Goal: Ask a question: Seek information or help from site administrators or community

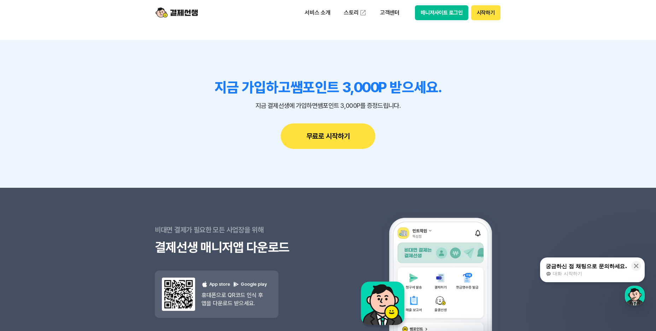
scroll to position [6323, 0]
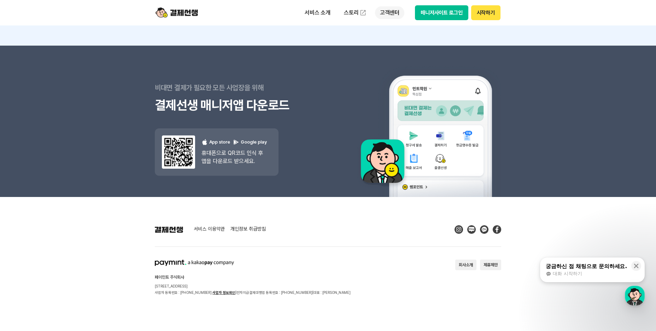
click at [386, 9] on p "고객센터" at bounding box center [389, 12] width 29 height 13
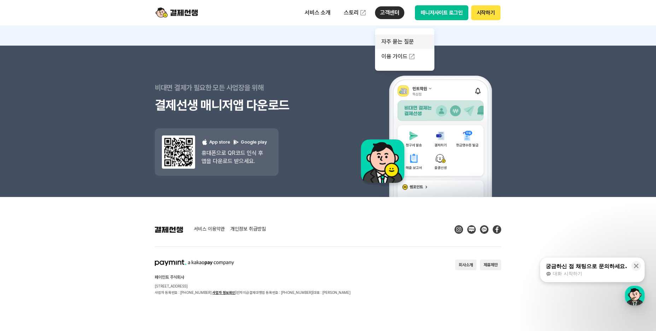
click at [386, 39] on link "자주 묻는 질문" at bounding box center [404, 42] width 59 height 14
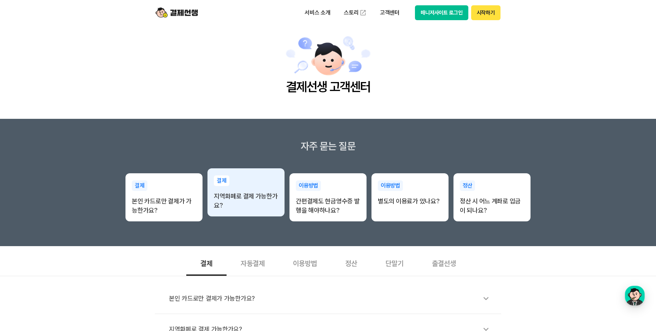
click at [270, 217] on section "자주 묻는 질문 결제 본인 카드로만 결제가 가능한가요? 결제 지역화폐로 결제 가능한가요? 이용방법 간편결제도 현금영수증 발행을 해야하나요? 이…" at bounding box center [328, 182] width 656 height 127
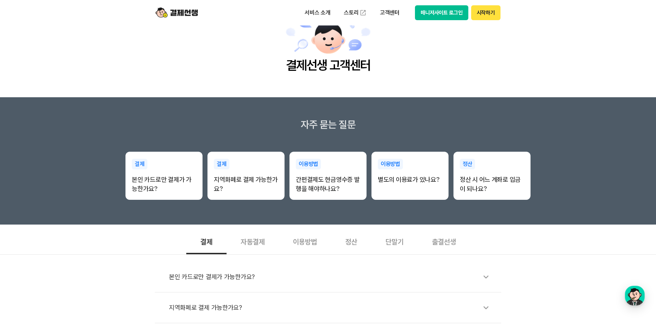
click at [235, 317] on li "지역화폐로 결제 가능한가요?" at bounding box center [328, 307] width 346 height 31
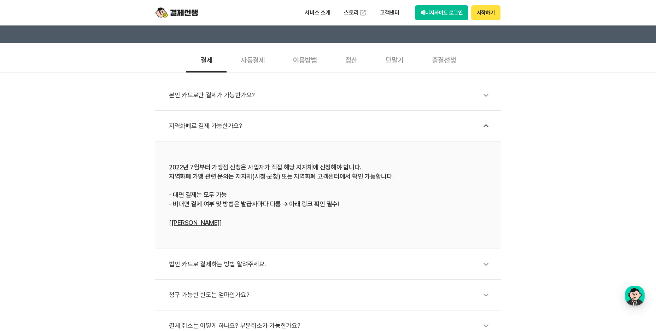
scroll to position [318, 0]
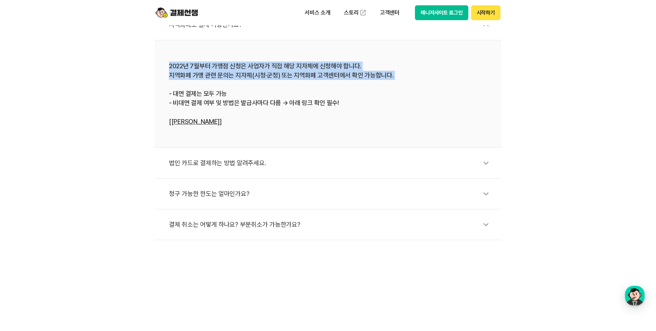
drag, startPoint x: 153, startPoint y: 59, endPoint x: 311, endPoint y: 81, distance: 158.7
click at [311, 81] on div "본인 카드로만 결제가 가능한가요? 지역화폐로 결제 가능한가요? 2022년 7월부터 가맹점 신청은 사업자가 직접 해당 지자체에 신청해야 합니다.…" at bounding box center [328, 105] width 656 height 269
click at [298, 98] on div "2022년 7월부터 가맹점 신청은 사업자가 직접 해당 지자체에 신청해야 합니다. 지역화폐 가맹 관련 문의는 지자체(시청·군청) 또는 지역화폐 …" at bounding box center [328, 93] width 318 height 65
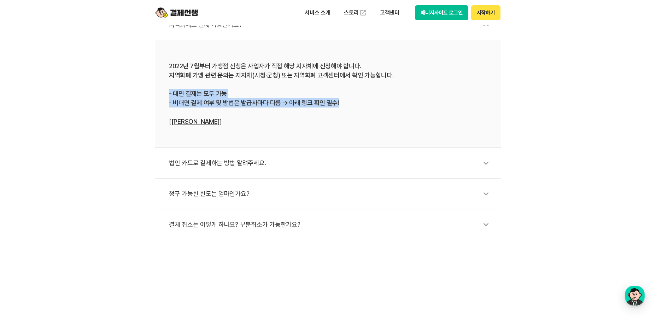
drag, startPoint x: 360, startPoint y: 107, endPoint x: 162, endPoint y: 93, distance: 198.4
click at [162, 93] on li "2022년 7월부터 가맹점 신청은 사업자가 직접 해당 지자체에 신청해야 합니다. 지역화폐 가맹 관련 문의는 지자체(시청·군청) 또는 지역화폐 …" at bounding box center [328, 93] width 346 height 107
click at [323, 100] on div "2022년 7월부터 가맹점 신청은 사업자가 직접 해당 지자체에 신청해야 합니다. 지역화폐 가맹 관련 문의는 지자체(시청·군청) 또는 지역화폐 …" at bounding box center [328, 93] width 318 height 65
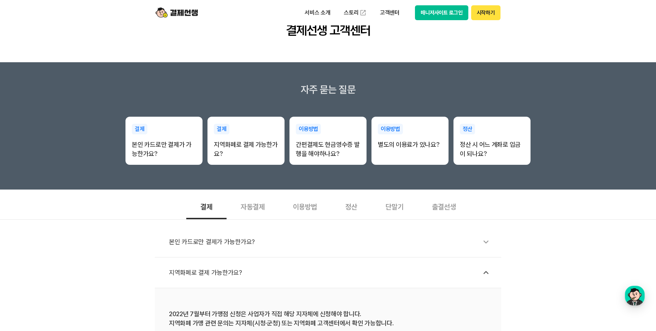
scroll to position [71, 0]
click at [398, 209] on div "단말기" at bounding box center [394, 206] width 46 height 26
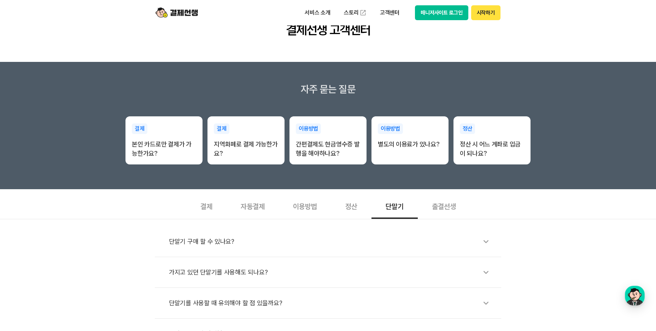
click at [299, 224] on div "단말기 구매 할 수 있나요? 가지고 있던 단말기를 사용해도 되나요? 단말기를 사용할 때 유의해야 할 점 있을까요? 단말기 오류가 발생했어요!" at bounding box center [328, 284] width 656 height 130
click at [281, 241] on div "단말기 구매 할 수 있나요?" at bounding box center [331, 241] width 325 height 16
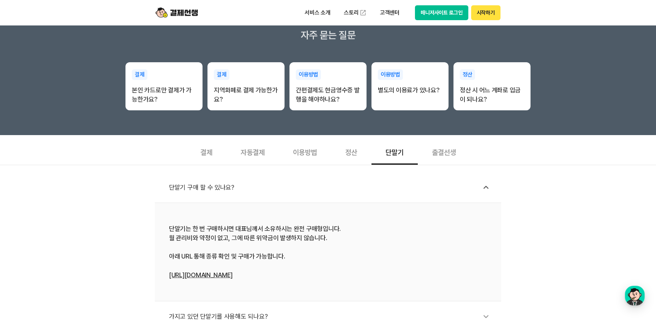
scroll to position [177, 0]
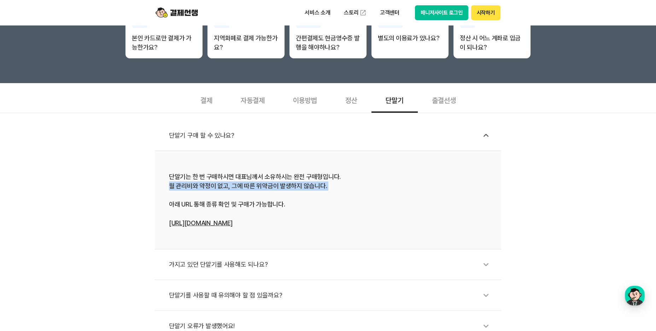
drag, startPoint x: 275, startPoint y: 198, endPoint x: 139, endPoint y: 182, distance: 136.7
click at [139, 182] on div "단말기 구매 할 수 있나요? 단말기는 한 번 구매하시면 대표님께서 소유하시는 완전 구매형입니다. 월 관리비와 약정이 없고, 그에 따른 위약금이…" at bounding box center [328, 227] width 656 height 229
click at [266, 262] on div "가지고 있던 단말기를 사용해도 되나요?" at bounding box center [331, 264] width 325 height 16
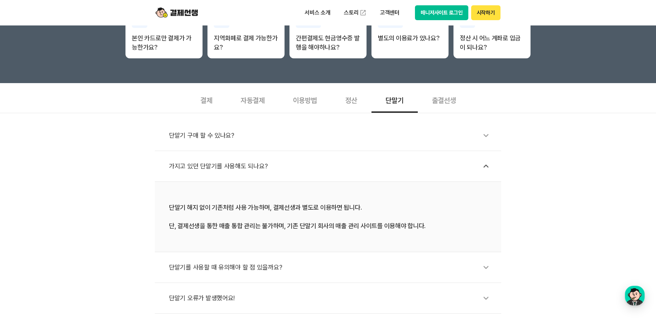
click at [267, 261] on div "단말기를 사용할 때 유의해야 할 점 있을까요?" at bounding box center [331, 267] width 325 height 16
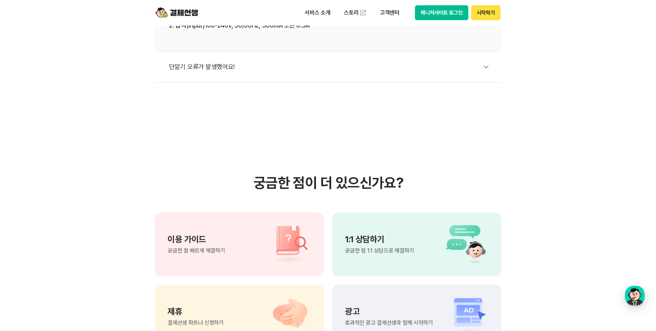
scroll to position [492, 0]
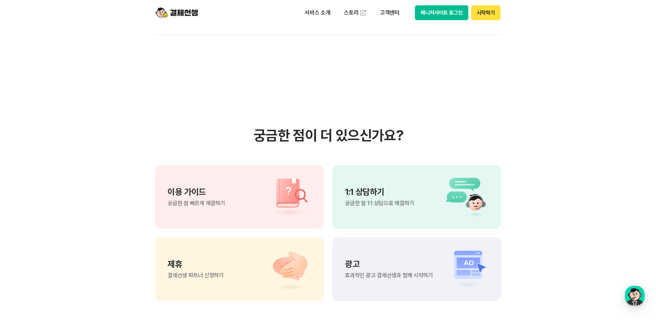
click at [395, 6] on ul "서비스 소개 스토리 고객센터" at bounding box center [352, 13] width 105 height 14
click at [438, 18] on button "매니저사이트 로그인" at bounding box center [441, 12] width 53 height 15
click at [395, 206] on span "궁금한 점 1:1 상담으로 해결하기" at bounding box center [379, 203] width 69 height 6
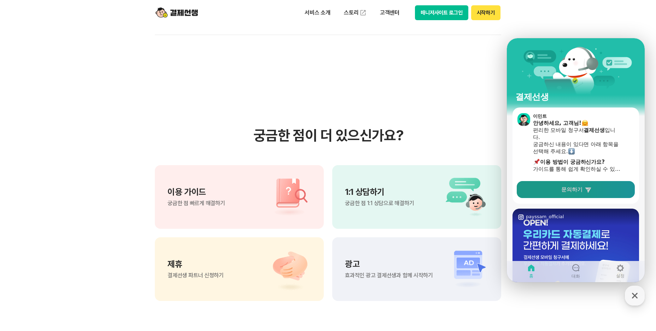
click at [587, 188] on icon at bounding box center [588, 189] width 6 height 5
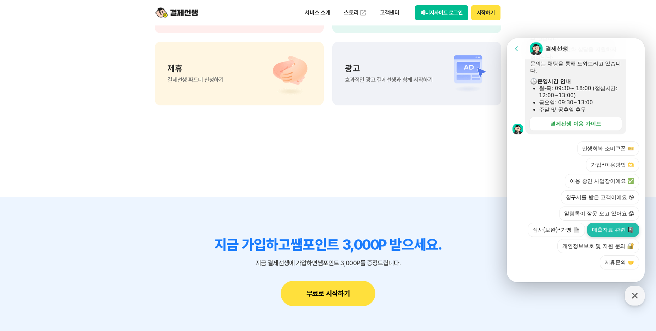
scroll to position [775, 0]
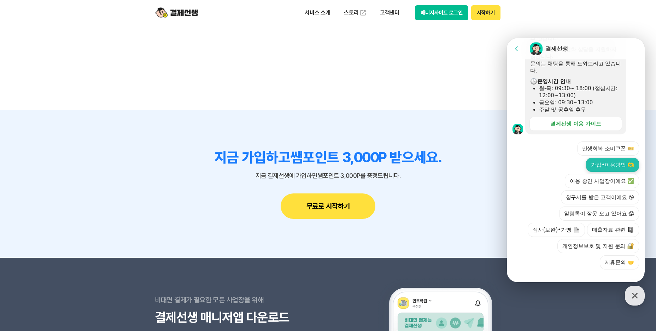
click at [603, 158] on button "가입•이용방법 🫶" at bounding box center [612, 165] width 53 height 14
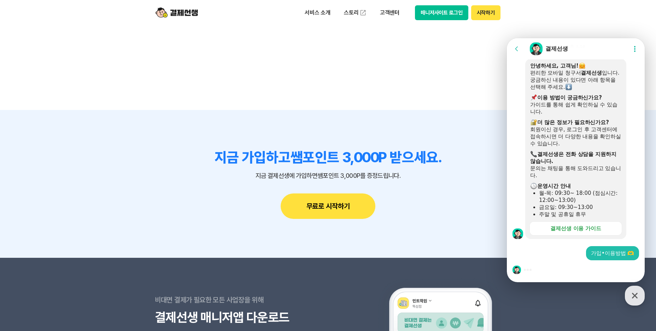
scroll to position [810, 0]
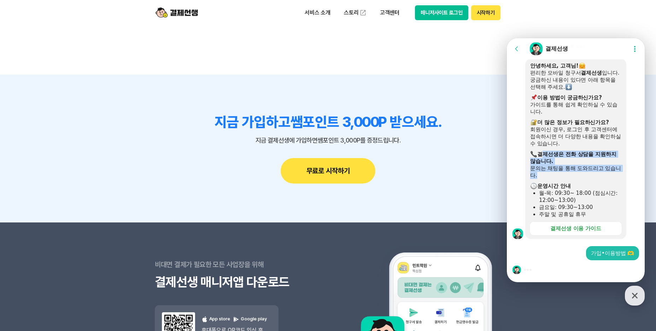
drag, startPoint x: 546, startPoint y: 156, endPoint x: 585, endPoint y: 176, distance: 43.5
click at [585, 176] on div "안녕하세요, 고객님! 편리한 모바일 청구서 결제선생 입니다. 궁금하신 내용이 있다면 아래 항목을 선택해 주세요. ​ 이용 방법이 궁금하신가요?…" at bounding box center [575, 140] width 91 height 156
click at [585, 176] on div "문의는 채팅을 통해 도와드리고 있습니다." at bounding box center [575, 172] width 91 height 14
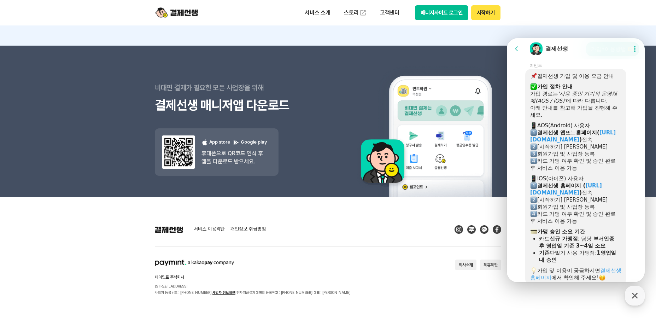
scroll to position [292, 0]
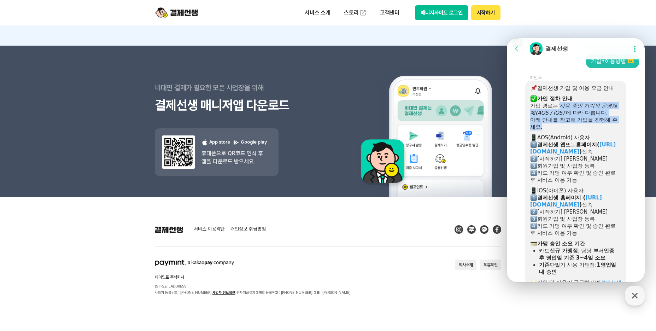
drag, startPoint x: 562, startPoint y: 122, endPoint x: 571, endPoint y: 146, distance: 25.7
click at [571, 146] on div "결제선생 가입 및 이용 요금 안내 ​ 가입 절차 안내 가입 경로는 '사용 중인 기기의 운영체제(AOS / iOS)' 에 따라 다릅니다. 아래 …" at bounding box center [575, 188] width 91 height 209
click at [571, 134] on div at bounding box center [575, 132] width 91 height 4
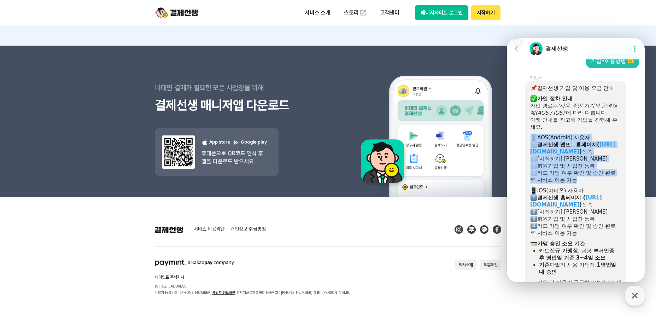
drag, startPoint x: 571, startPoint y: 146, endPoint x: 575, endPoint y: 198, distance: 51.7
click at [575, 198] on div "결제선생 가입 및 이용 요금 안내 ​ 가입 절차 안내 가입 경로는 '사용 중인 기기의 운영체제(AOS / iOS)' 에 따라 다릅니다. 아래 …" at bounding box center [575, 188] width 91 height 209
click at [575, 187] on div at bounding box center [575, 185] width 91 height 4
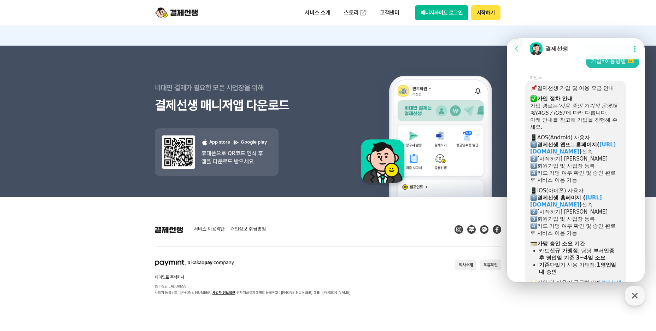
click at [575, 187] on div at bounding box center [575, 185] width 91 height 4
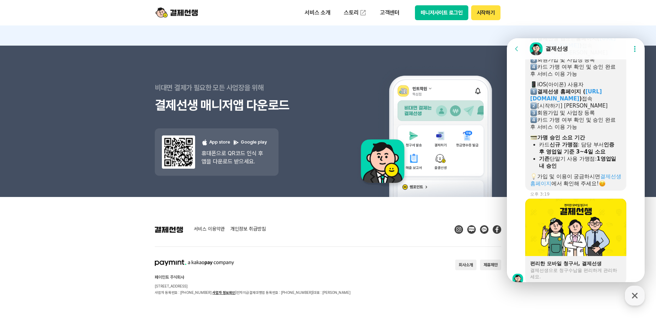
scroll to position [545, 0]
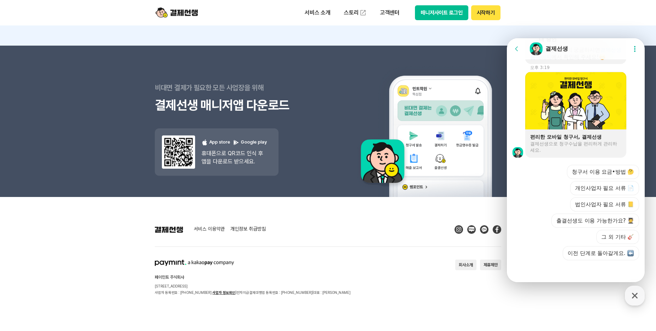
click at [600, 231] on button "그 외 기타 🎸" at bounding box center [617, 237] width 43 height 14
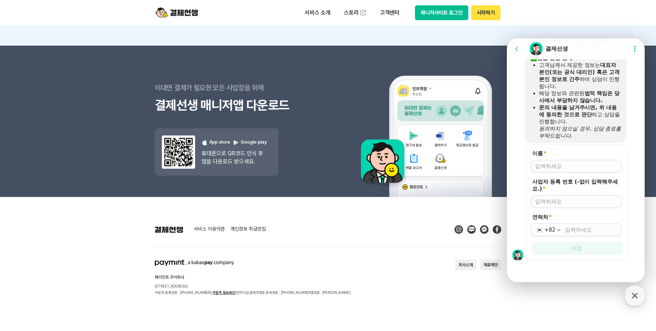
scroll to position [647, 0]
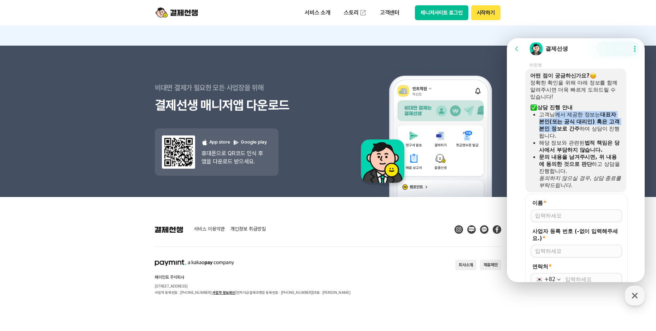
drag, startPoint x: 567, startPoint y: 151, endPoint x: 552, endPoint y: 133, distance: 22.9
click at [552, 133] on div "고객님께서 제공한 정보는 대표자 본인(또는 공식 대리인) 혹은 고객 본인 정보로 간주 하여 상담이 진행됩니다." at bounding box center [580, 125] width 82 height 28
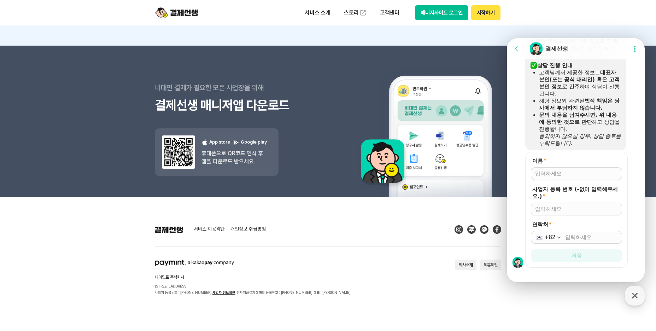
scroll to position [718, 0]
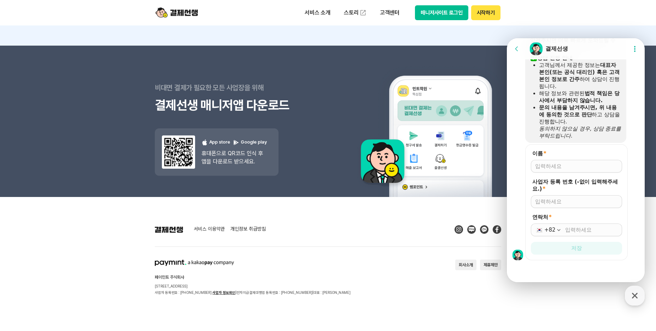
click at [561, 164] on input "이름 *" at bounding box center [576, 166] width 83 height 7
drag, startPoint x: 588, startPoint y: 79, endPoint x: 584, endPoint y: 91, distance: 12.7
click at [584, 91] on ul "고객님께서 제공한 정보는 대표자 본인(또는 공식 대리인) 혹은 고객 본인 정보로 간주 하여 상담이 진행됩니다. 해당 정보와 관련된 법적 책임은…" at bounding box center [575, 100] width 91 height 78
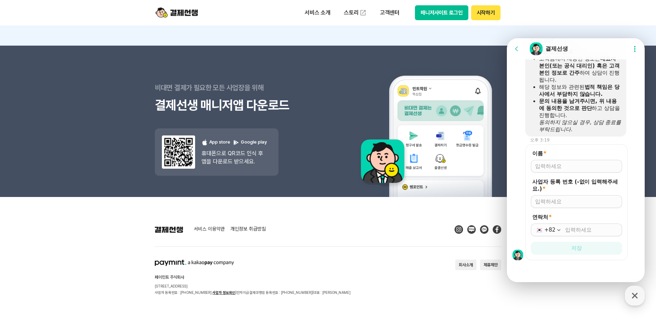
click at [584, 91] on b "법적 책임은 당사에서 부담하지 않습니다." at bounding box center [579, 90] width 81 height 13
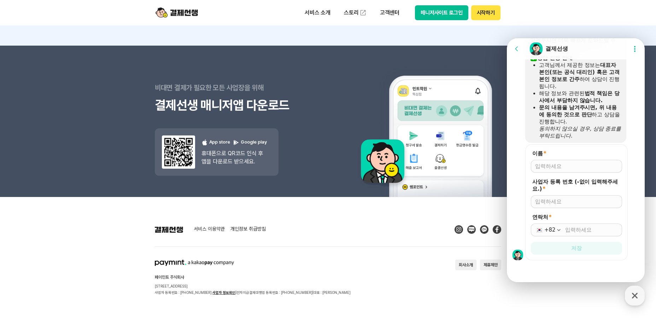
click at [628, 47] on button "Show userchat action dialog" at bounding box center [634, 48] width 13 height 13
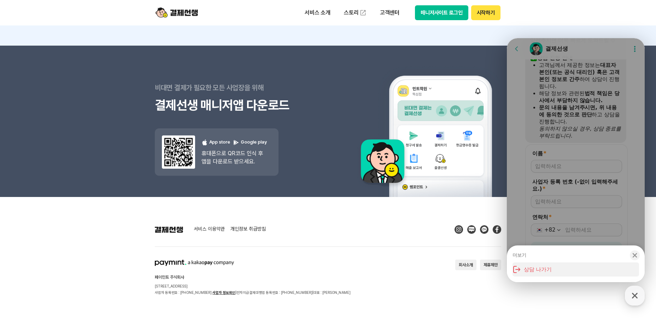
click at [533, 264] on button "상담 나가기" at bounding box center [575, 269] width 127 height 14
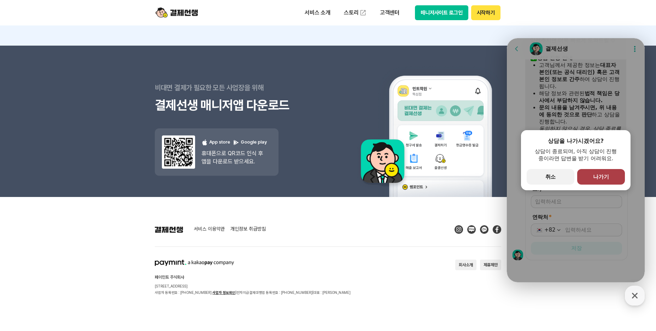
click at [608, 178] on span "나가기" at bounding box center [601, 177] width 16 height 6
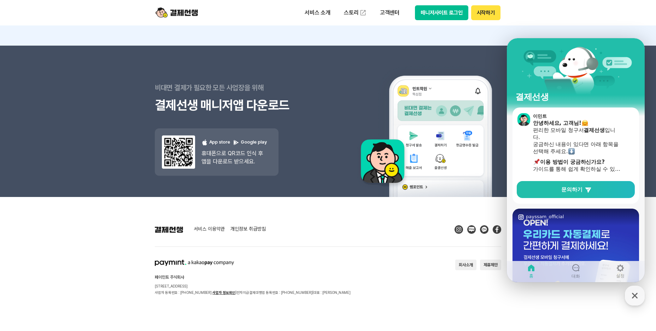
click at [491, 201] on footer "서비스 이용약관 개인정보 취급방침 페이민트 주식회사 [STREET_ADDRESS] 사업자 등록번호 : [PHONE_NUMBER] 사업자 정보확…" at bounding box center [328, 264] width 656 height 134
